Goal: Find contact information: Find contact information

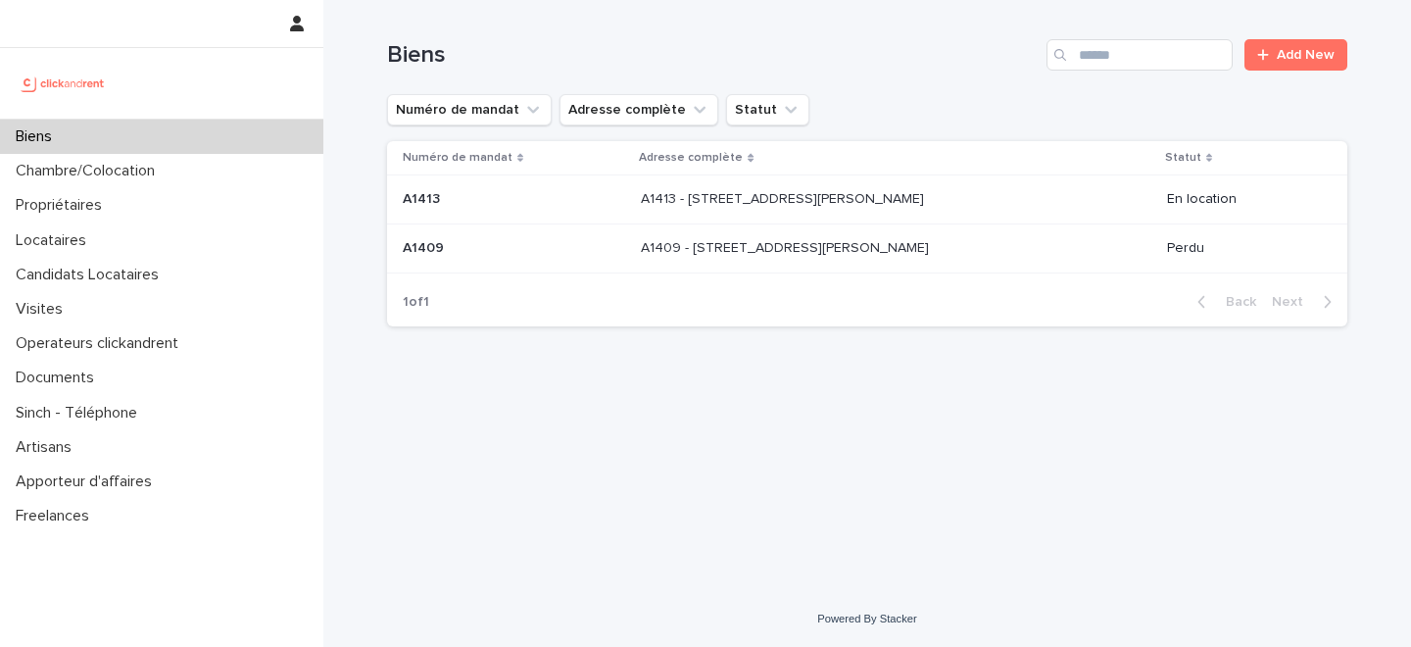
click at [1112, 53] on input "Search" at bounding box center [1139, 54] width 186 height 31
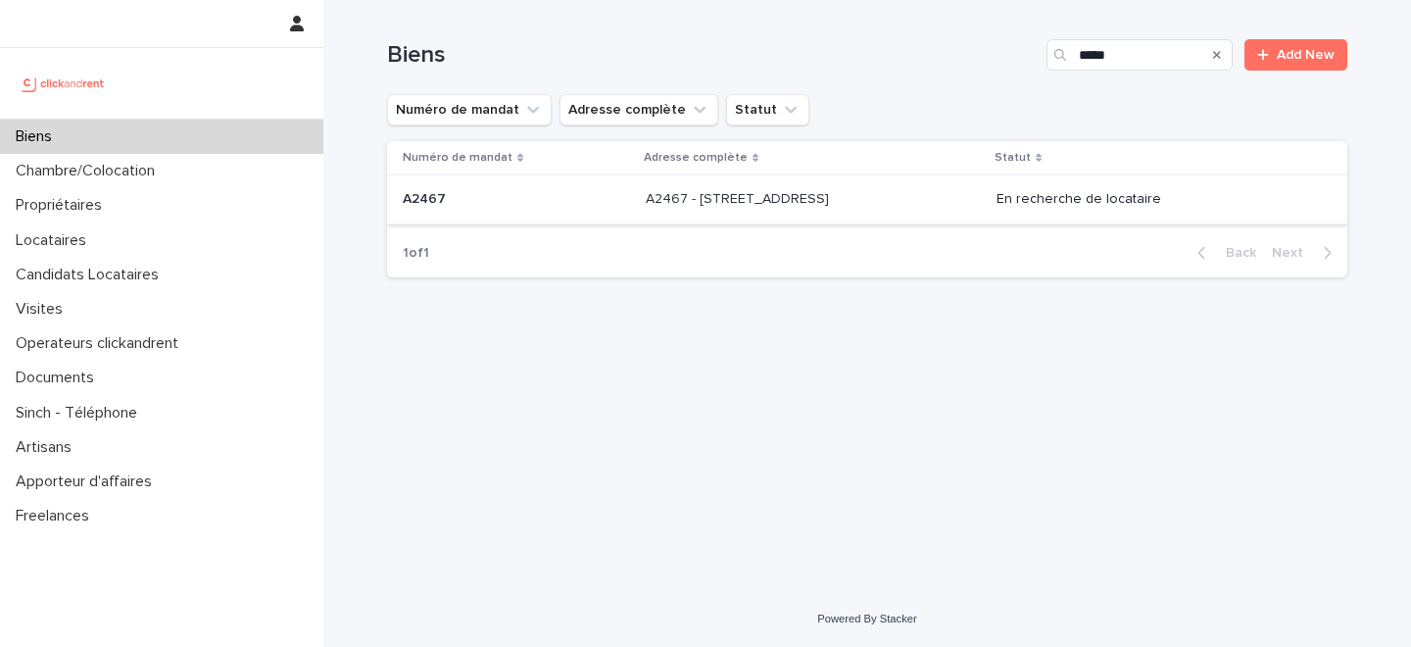
type input "*****"
click at [646, 211] on div "A2467 - [STREET_ADDRESS] 91300 A2467 - [STREET_ADDRESS]" at bounding box center [813, 199] width 335 height 32
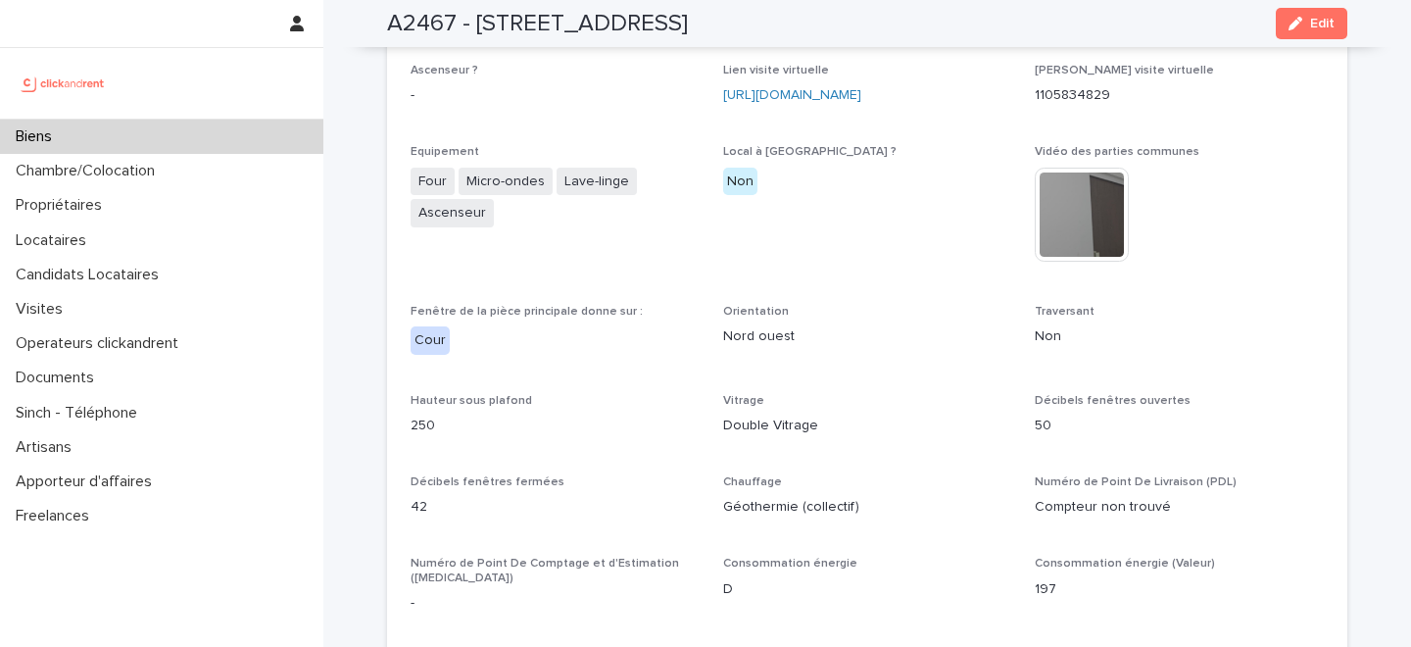
scroll to position [4662, 0]
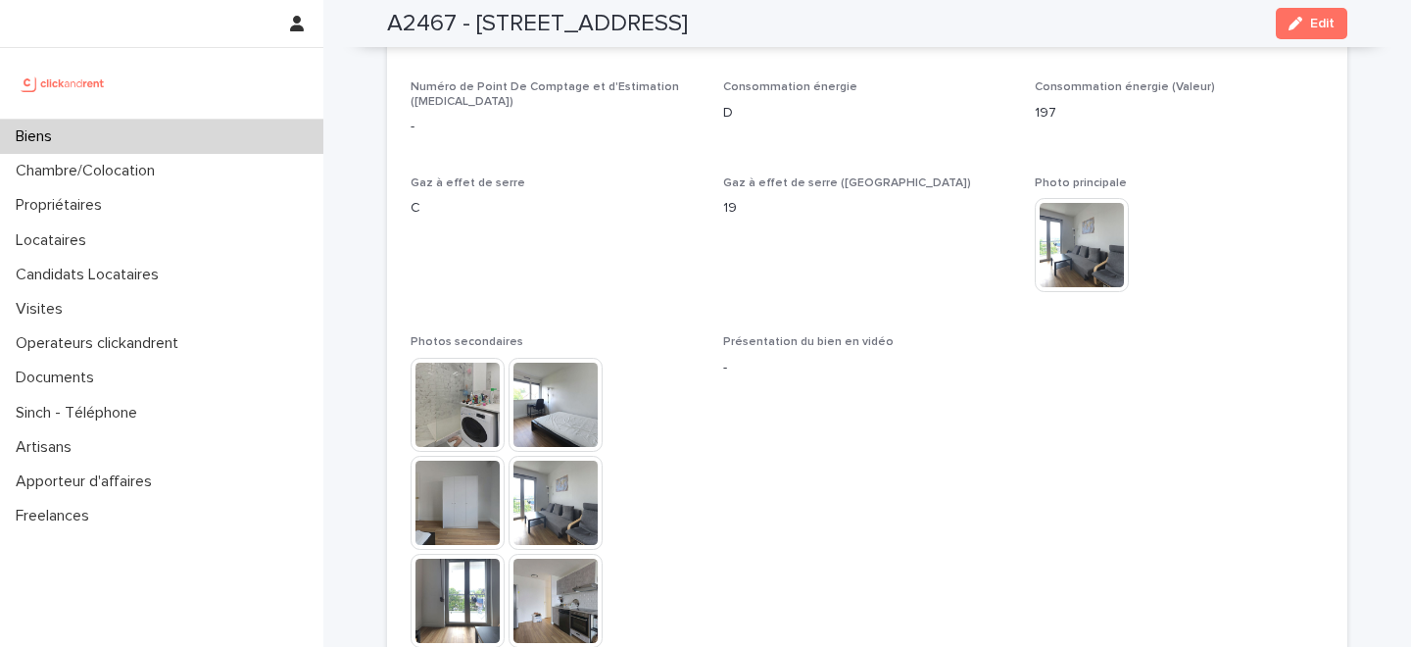
click at [1095, 198] on img at bounding box center [1081, 245] width 94 height 94
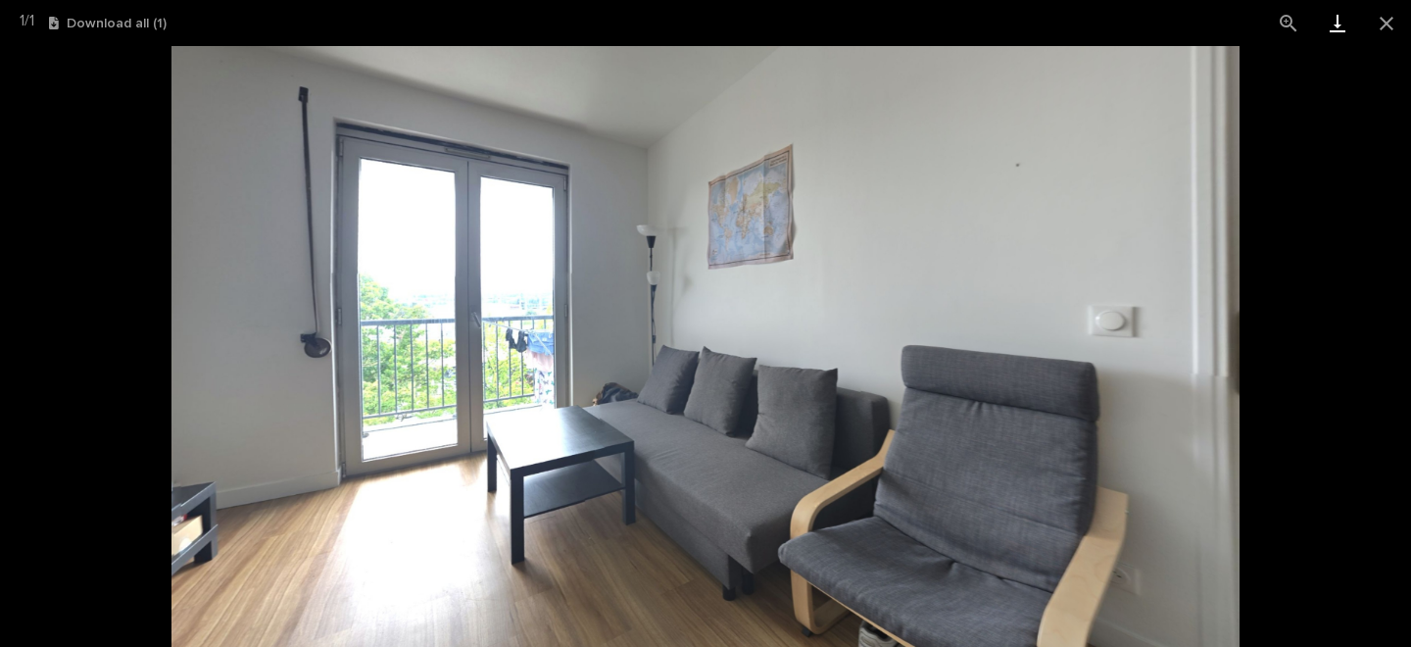
click at [1334, 27] on link "Download" at bounding box center [1337, 23] width 49 height 46
click at [116, 122] on picture at bounding box center [705, 346] width 1411 height 601
click at [1384, 21] on button "Close gallery" at bounding box center [1386, 23] width 49 height 46
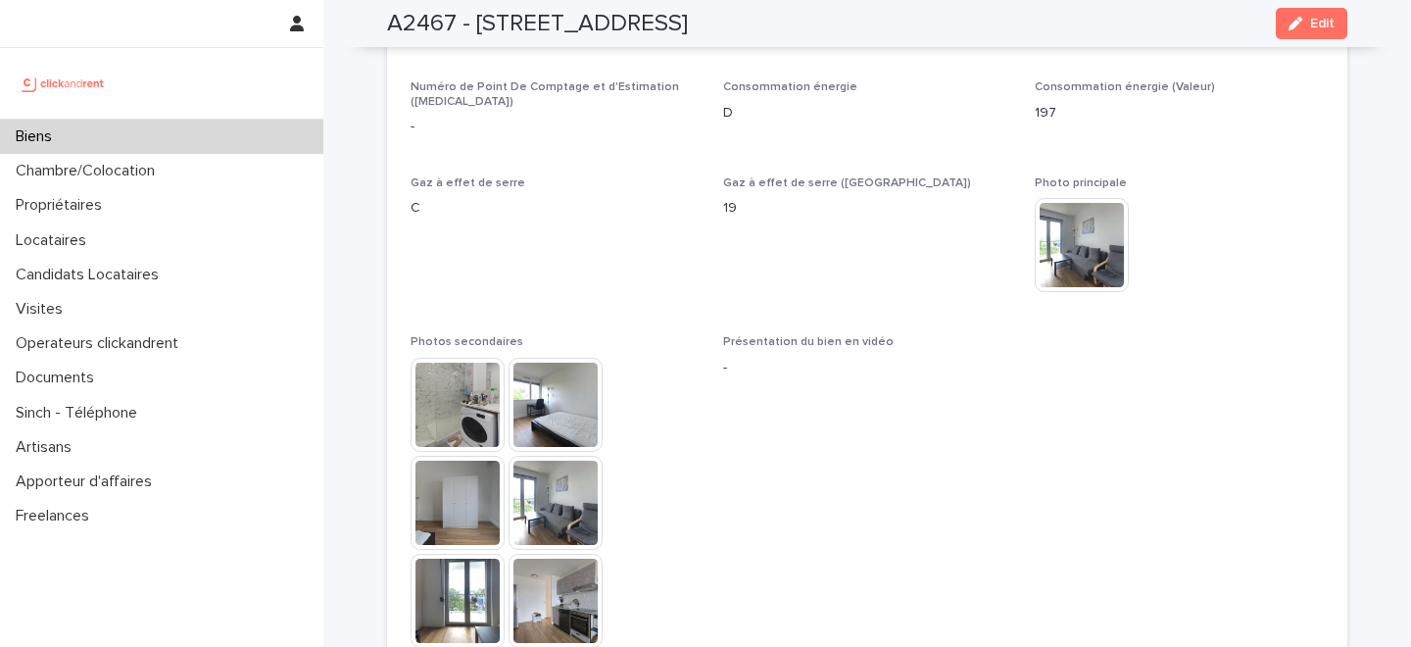
click at [206, 142] on div "Biens" at bounding box center [161, 137] width 323 height 34
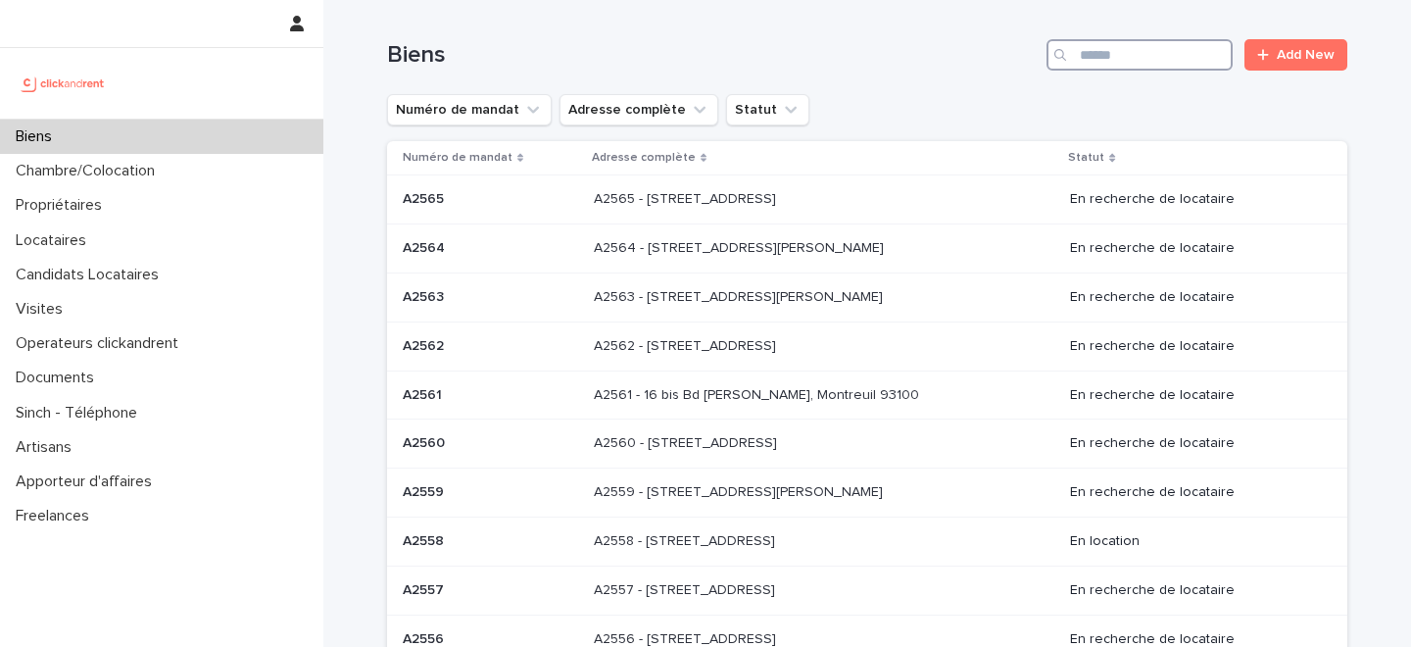
click at [1132, 54] on input "Search" at bounding box center [1139, 54] width 186 height 31
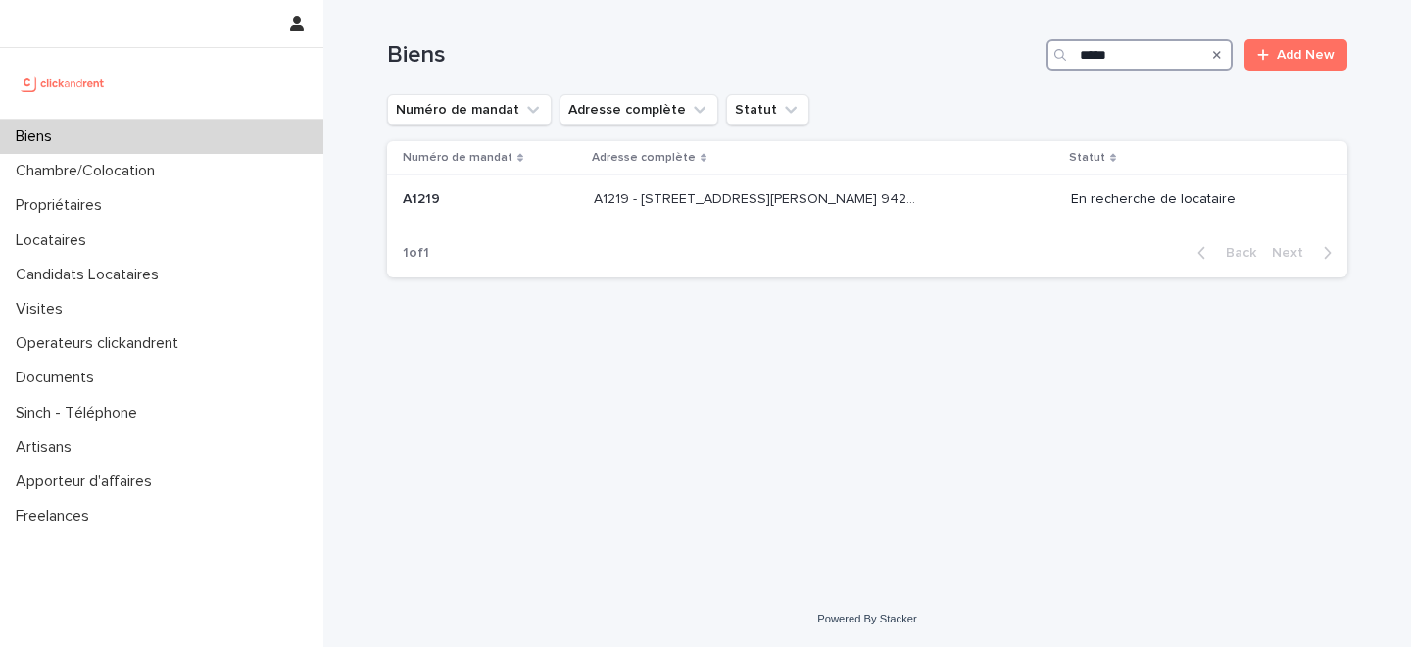
type input "*****"
click at [689, 214] on div "A1219 - [GEOGRAPHIC_DATA][PERSON_NAME], [GEOGRAPHIC_DATA] 94240 A1219 - [STREET…" at bounding box center [824, 199] width 461 height 32
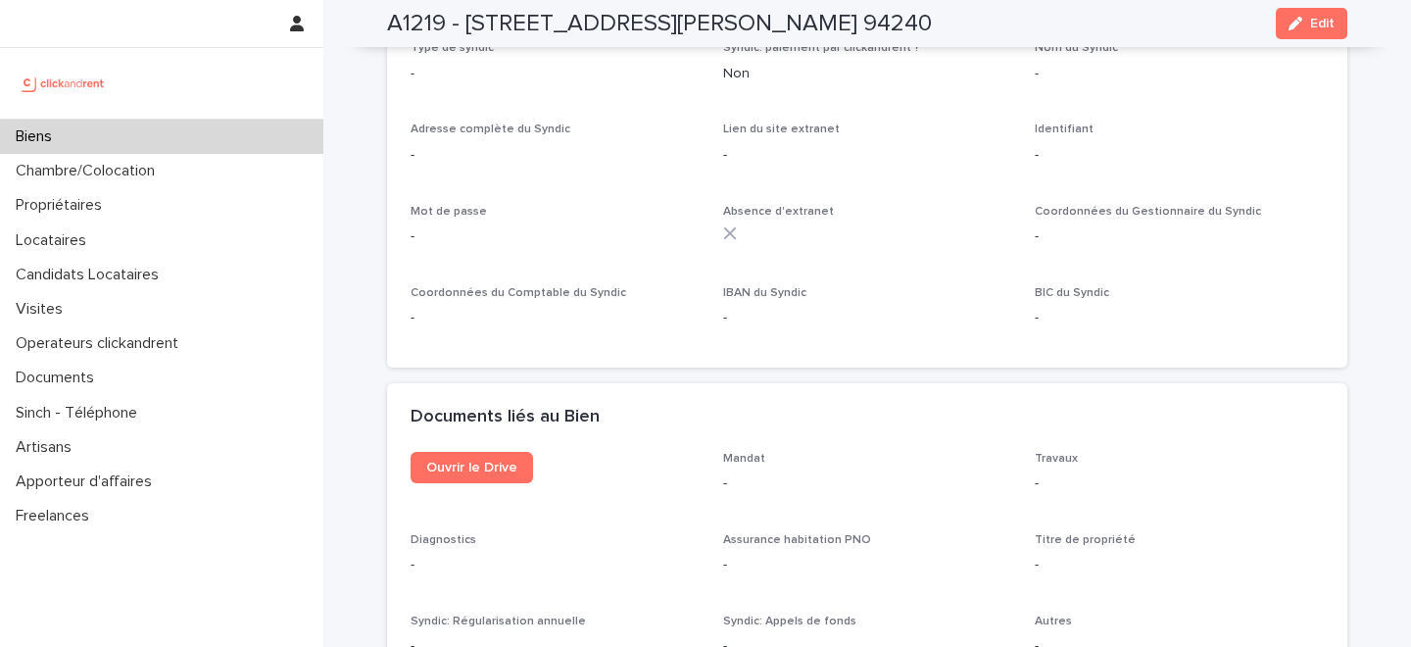
scroll to position [7870, 0]
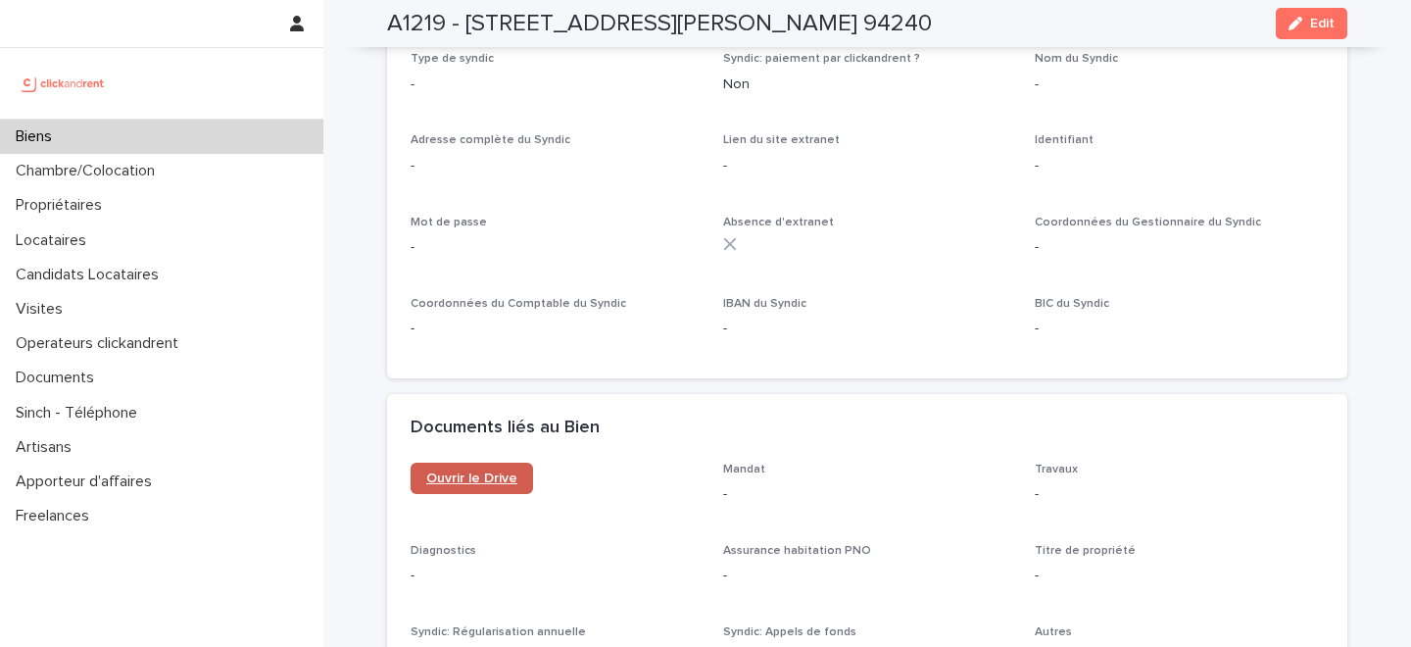
click at [463, 462] on link "Ouvrir le Drive" at bounding box center [471, 477] width 122 height 31
click at [187, 134] on div "Biens" at bounding box center [161, 137] width 323 height 34
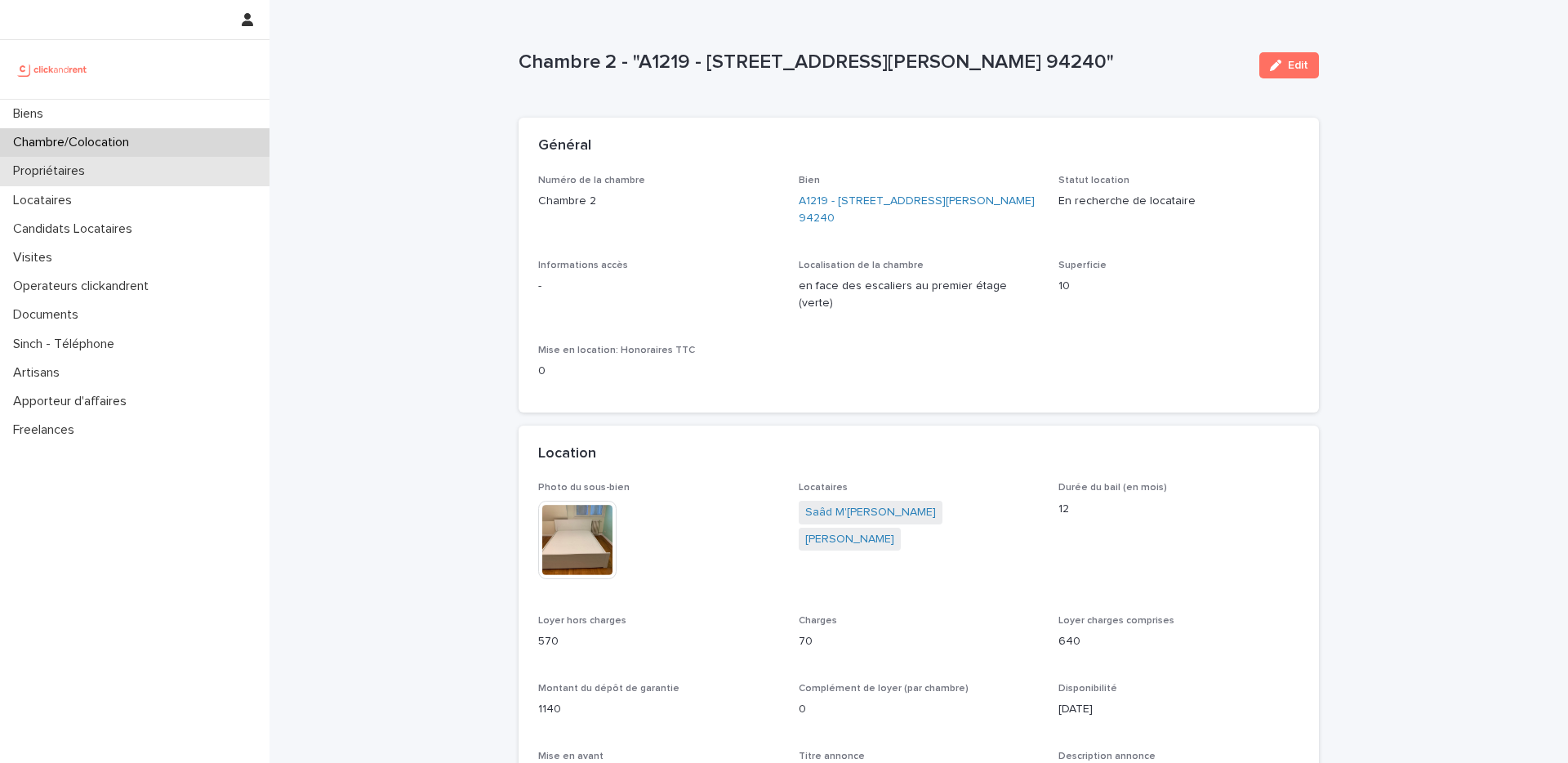
click at [100, 170] on div "Propriétaires" at bounding box center [134, 171] width 269 height 28
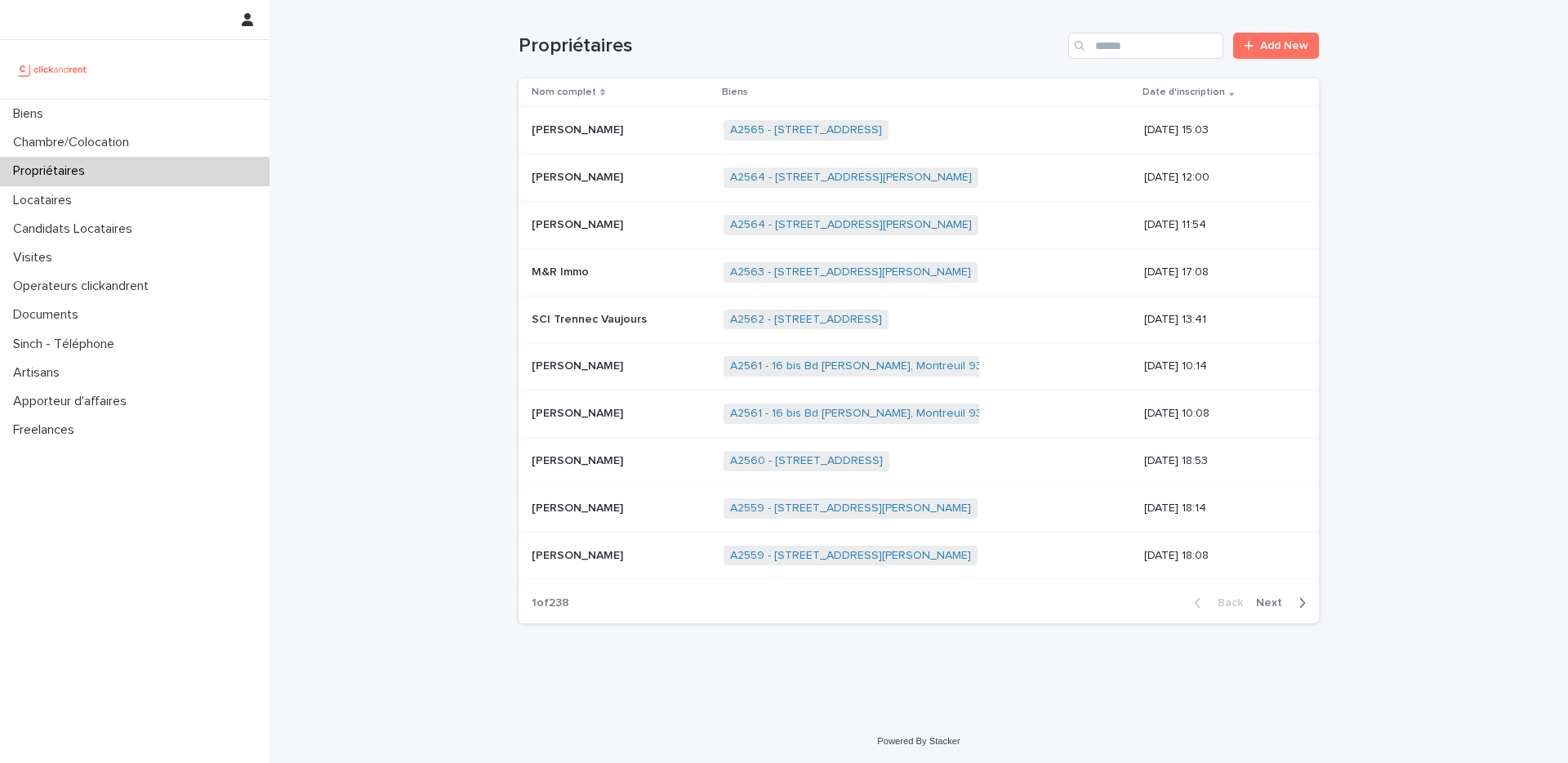
click at [1170, 20] on div "Propriétaires Add New" at bounding box center [919, 39] width 800 height 78
click at [1130, 59] on div "Propriétaires Add New" at bounding box center [919, 39] width 800 height 78
click at [1135, 48] on input "Search" at bounding box center [1145, 45] width 155 height 26
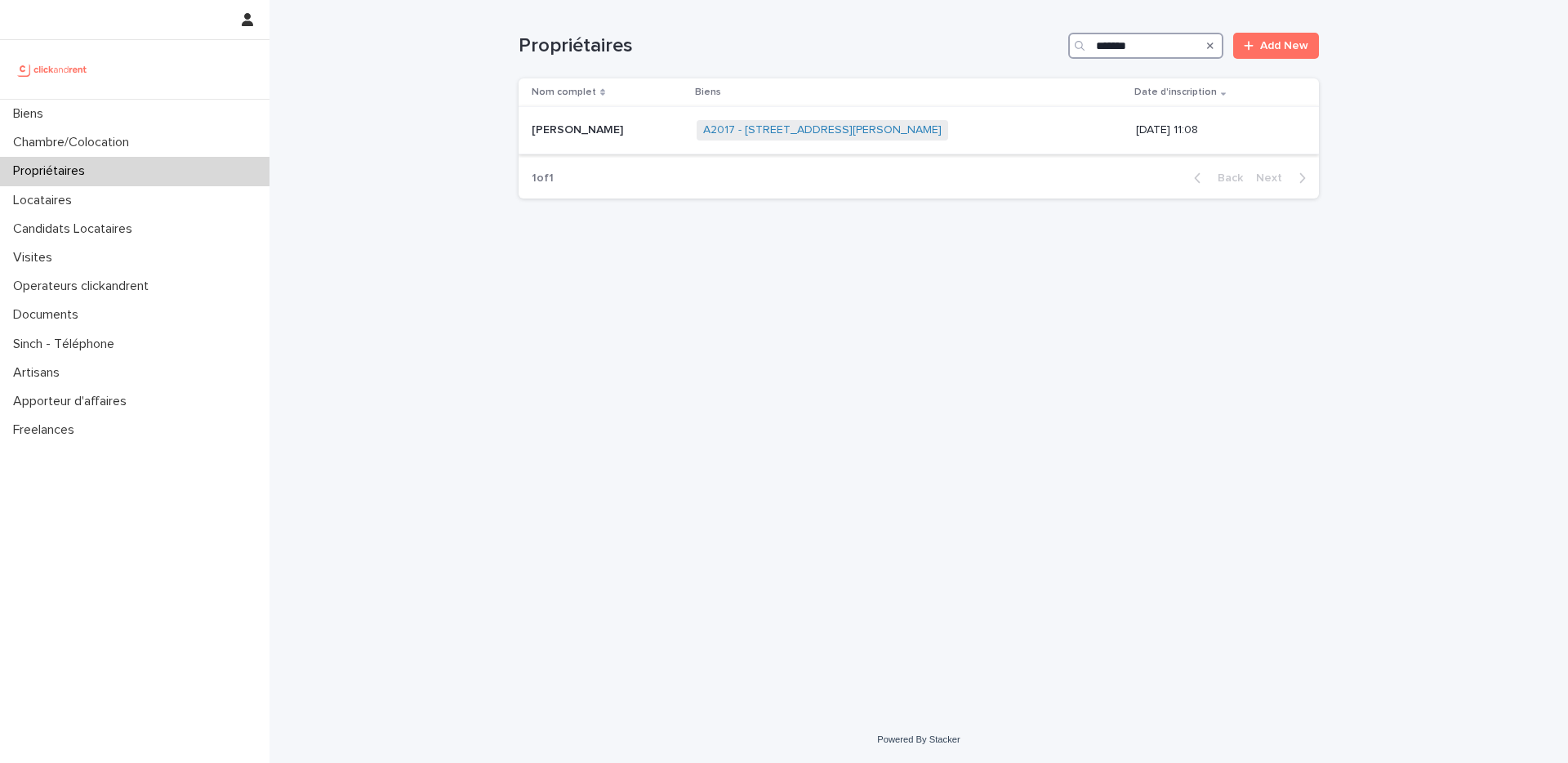
type input "*******"
click at [654, 133] on p at bounding box center [608, 130] width 152 height 14
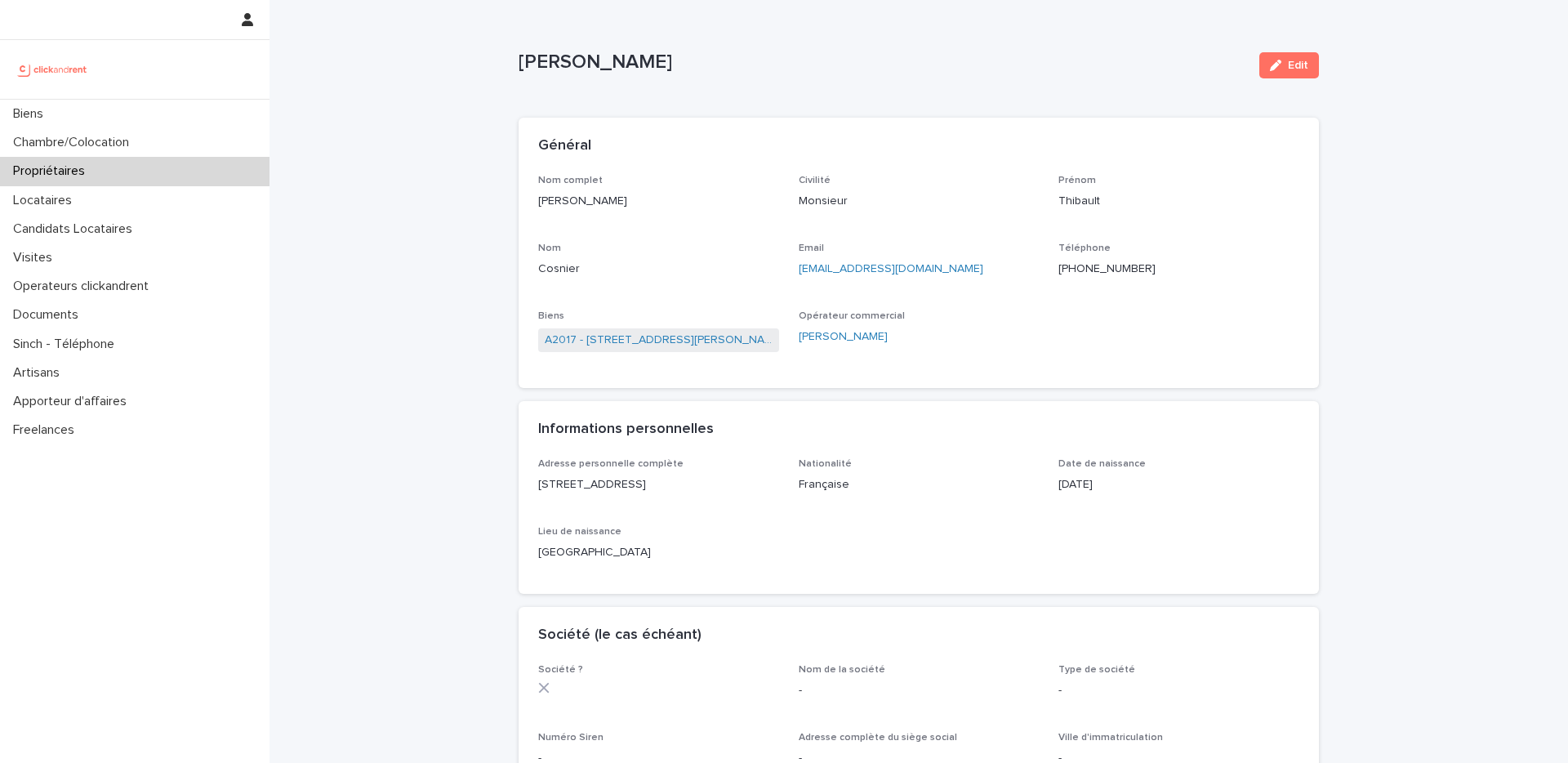
click at [1098, 267] on p "+33670011564" at bounding box center [1179, 269] width 241 height 18
copy p "+33670011564"
